Goal: Task Accomplishment & Management: Manage account settings

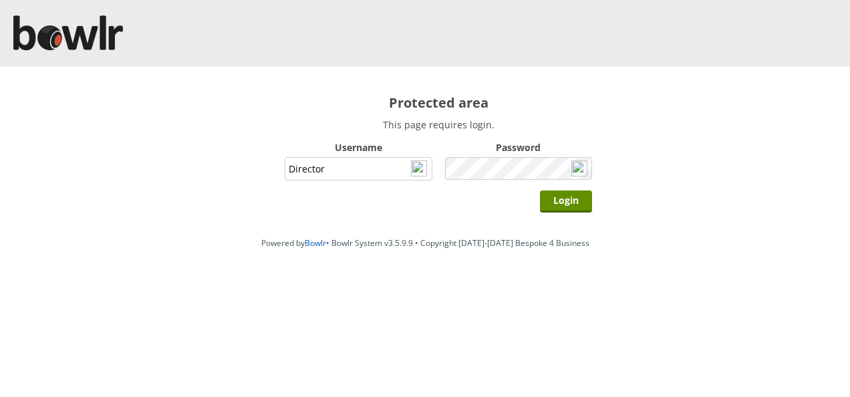
type input "Director"
click at [540, 190] on input "Login" at bounding box center [566, 201] width 52 height 22
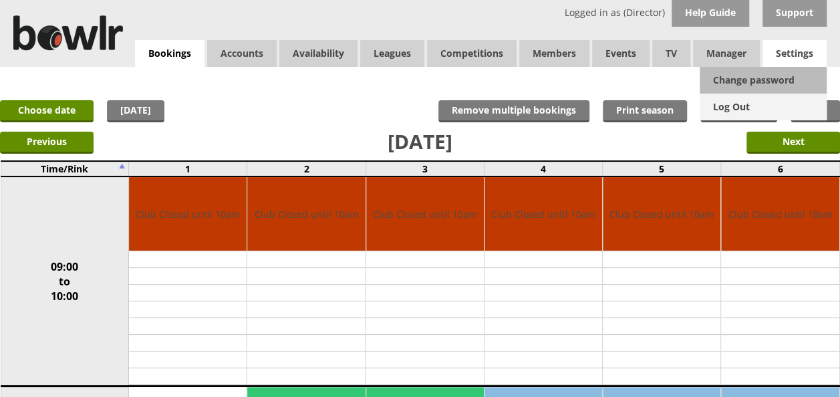
click at [746, 107] on link "Log Out" at bounding box center [763, 107] width 127 height 27
